Goal: Information Seeking & Learning: Learn about a topic

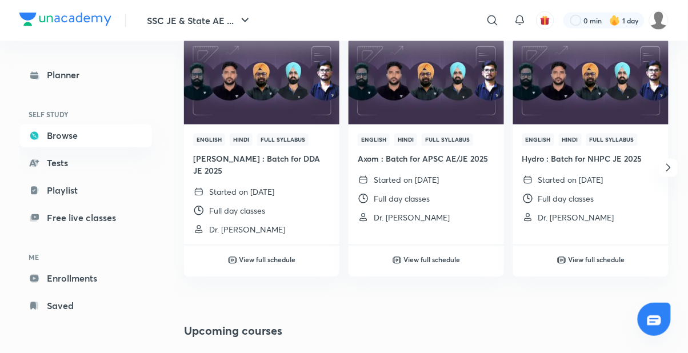
scroll to position [431, 0]
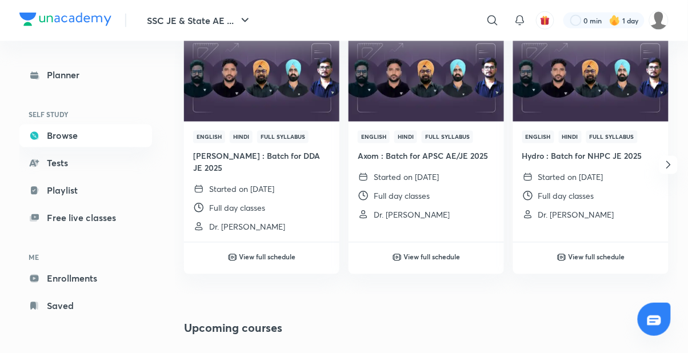
click at [276, 154] on h4 "[PERSON_NAME] : Batch for DDA JE 2025" at bounding box center [261, 162] width 137 height 24
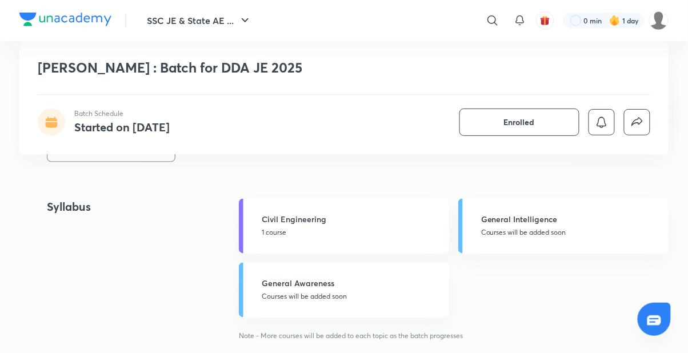
scroll to position [302, 0]
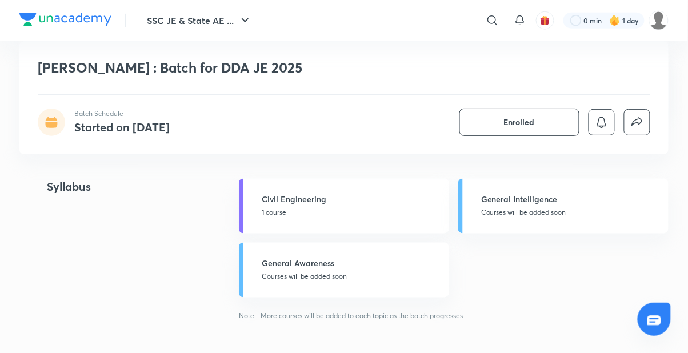
click at [307, 211] on p "1 course" at bounding box center [352, 213] width 180 height 10
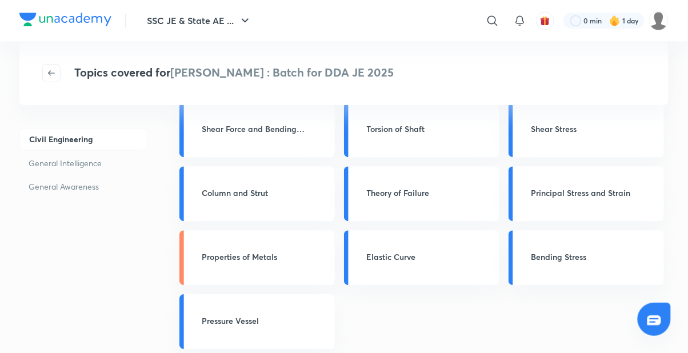
scroll to position [1585, 0]
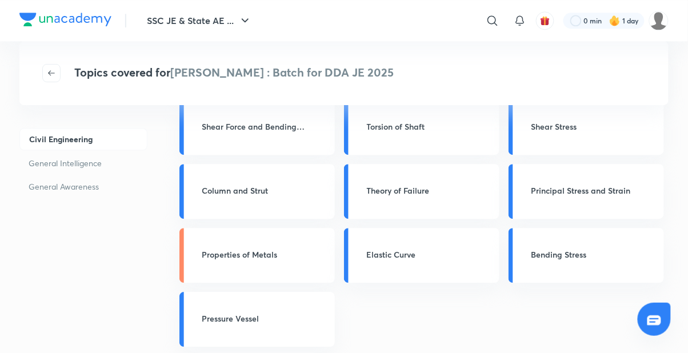
click at [275, 254] on h3 "Properties of Metals" at bounding box center [265, 254] width 126 height 12
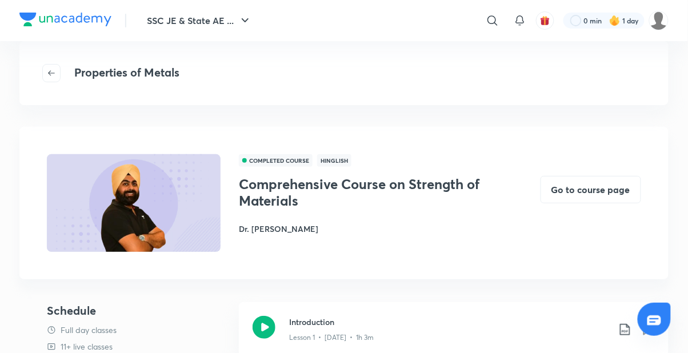
scroll to position [74, 0]
